Goal: Task Accomplishment & Management: Manage account settings

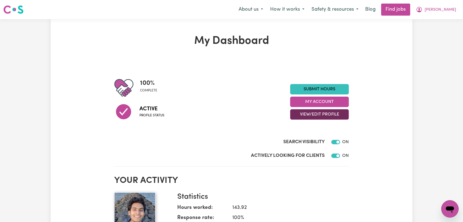
click at [320, 114] on button "View/Edit Profile" at bounding box center [319, 114] width 59 height 10
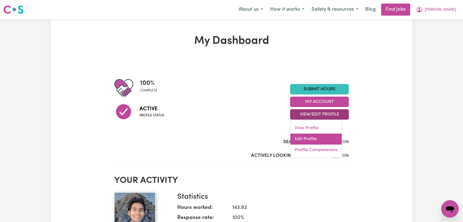
click at [324, 140] on link "Edit Profile" at bounding box center [315, 139] width 51 height 11
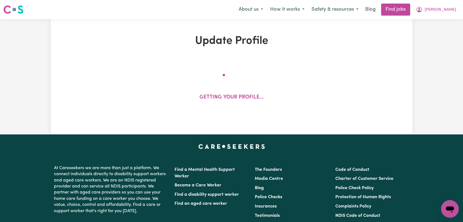
select select "[DEMOGRAPHIC_DATA]"
select select "Student Visa"
select select "Studying a healthcare related degree or qualification"
select select "52"
select select "65"
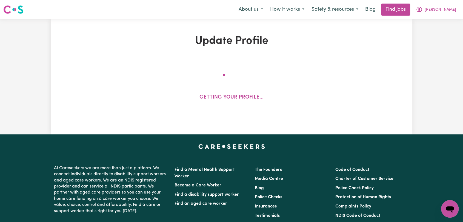
select select "70"
select select "84"
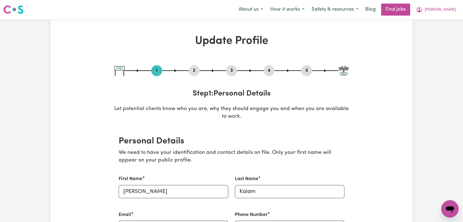
click at [192, 69] on button "2" at bounding box center [194, 70] width 11 height 7
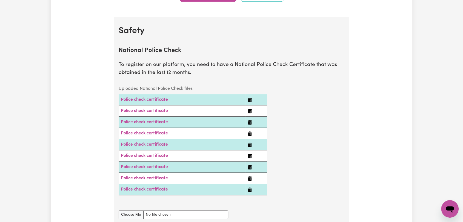
scroll to position [426, 0]
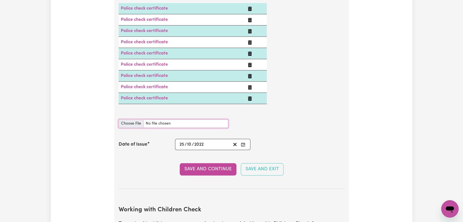
click at [131, 123] on input "National Police Check document" at bounding box center [173, 123] width 109 height 8
type input "C:\fakepath\[PERSON_NAME] - PC - [DATE]--.pdf"
click at [242, 145] on circle "Enter the Date of Issue of your National Police Check" at bounding box center [242, 145] width 1 height 1
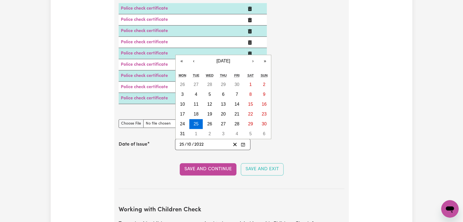
click at [160, 154] on section "National Police Check To register on our platform, you need to have a National …" at bounding box center [232, 68] width 226 height 242
click at [181, 145] on input "25" at bounding box center [181, 144] width 5 height 7
type input "0"
type input "[DATE]"
click at [179, 145] on input "9" at bounding box center [180, 144] width 3 height 7
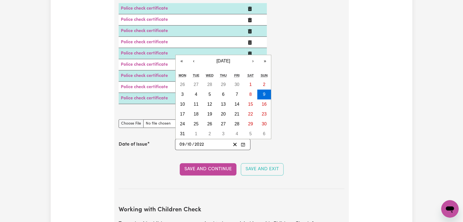
type input "09"
type input "0"
type input "[DATE]"
type input "9"
type input "1"
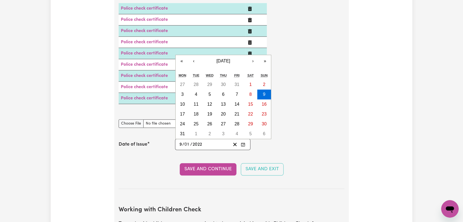
type input "[DATE]"
type input "12"
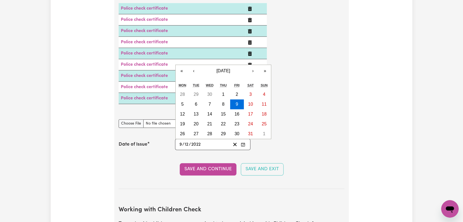
click at [178, 143] on div "[DATE] [DATE] « ‹ [DATE] › » Mon Tue Wed Thu Fri Sat Sun 28 29 30 1 2 3 4 5 6 7…" at bounding box center [212, 144] width 75 height 11
click at [179, 144] on input "9" at bounding box center [180, 144] width 3 height 7
type input "09"
type input "0"
type input "[DATE]"
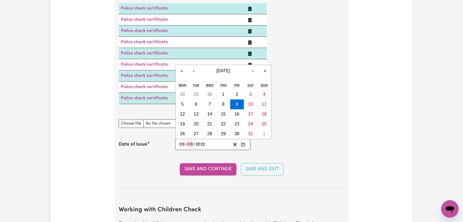
type input "9"
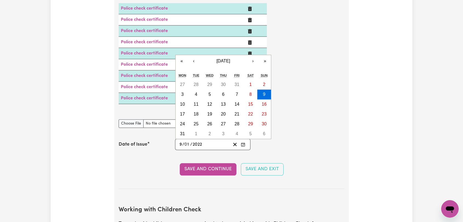
type input "1"
click at [192, 144] on input "2022" at bounding box center [197, 144] width 10 height 7
type input "0002-01-09"
type input "2"
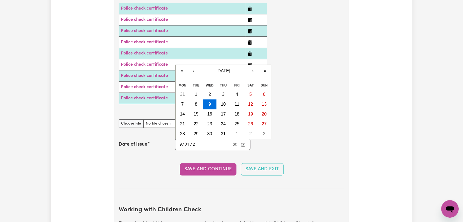
type input "0020-01-09"
type input "20"
type input "0202-01-09"
type input "202"
type input "[DATE]"
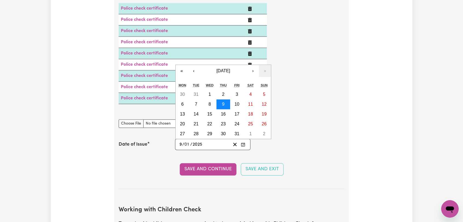
type input "2025"
click at [221, 101] on button "9" at bounding box center [223, 104] width 14 height 10
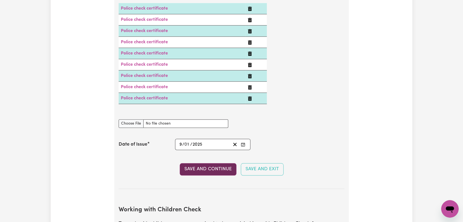
click at [212, 170] on button "Save and Continue" at bounding box center [208, 169] width 57 height 12
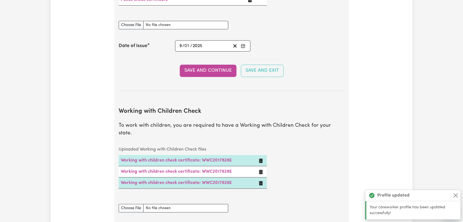
scroll to position [440, 0]
